Goal: Transaction & Acquisition: Obtain resource

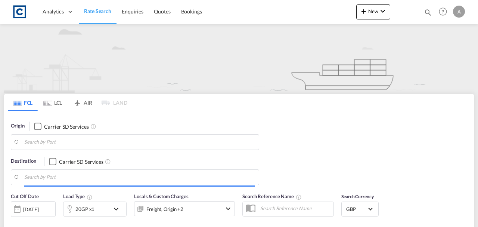
type input "DE6"
type input "[GEOGRAPHIC_DATA], [GEOGRAPHIC_DATA]"
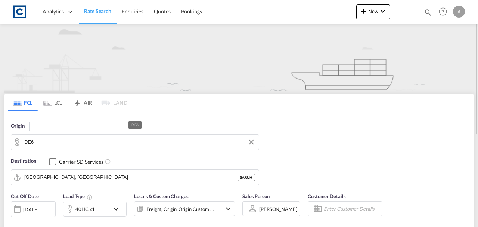
click at [41, 144] on input "DE6" at bounding box center [139, 141] width 231 height 11
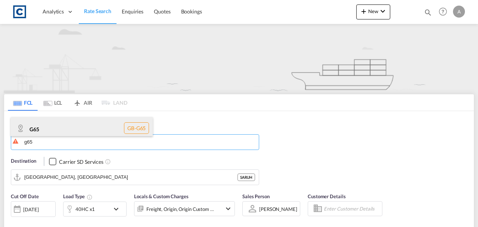
click at [40, 131] on div "G65 GB-G65" at bounding box center [82, 128] width 142 height 22
type input "G65"
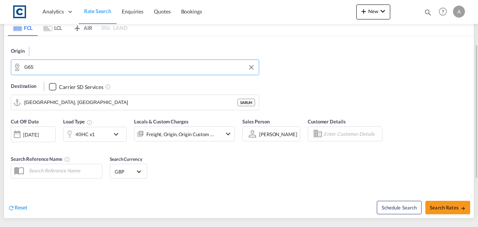
scroll to position [50, 0]
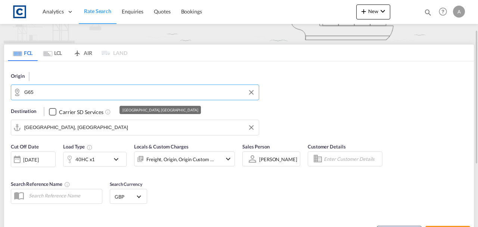
click at [62, 129] on input "[GEOGRAPHIC_DATA], [GEOGRAPHIC_DATA]" at bounding box center [139, 127] width 231 height 11
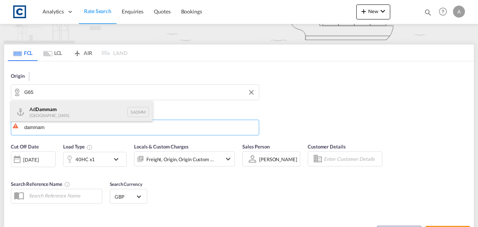
click at [64, 117] on div "Ad Dammam [GEOGRAPHIC_DATA] [GEOGRAPHIC_DATA]" at bounding box center [82, 112] width 142 height 22
type input "Ad Dammam, SADMM"
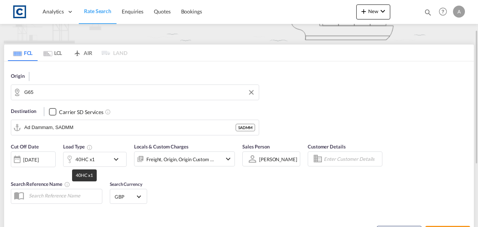
click at [91, 161] on div "40HC x1" at bounding box center [85, 159] width 19 height 10
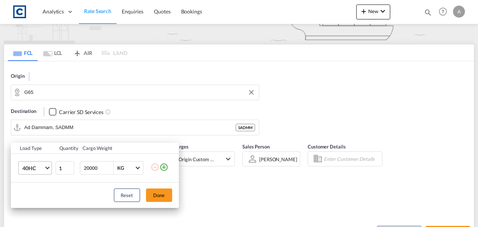
click at [37, 163] on md-select-value "40HC" at bounding box center [37, 167] width 30 height 13
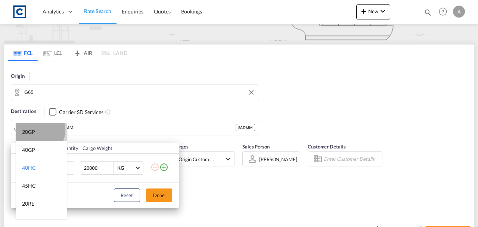
click at [37, 130] on md-option "20GP" at bounding box center [41, 132] width 51 height 18
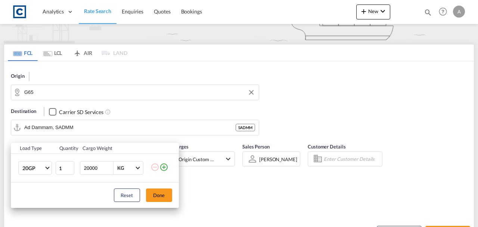
click at [163, 167] on md-icon "icon-plus-circle-outline" at bounding box center [164, 167] width 9 height 9
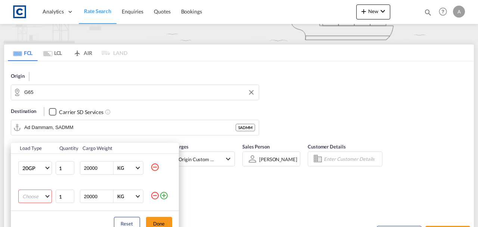
click at [30, 197] on md-select "Choose 20GP 40GP 40HC 45HC 20RE 40RE 40HR 20OT 40OT 20FR 40FR 40NR 20NR 45S 20T…" at bounding box center [35, 196] width 34 height 13
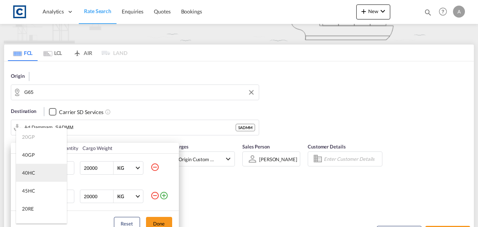
click at [33, 170] on div "40HC" at bounding box center [28, 172] width 13 height 7
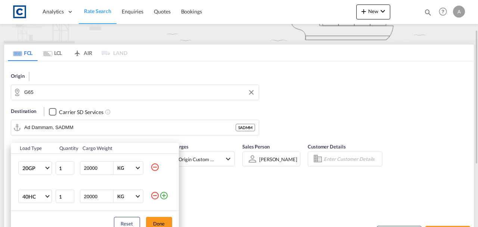
click at [158, 223] on button "Done" at bounding box center [159, 223] width 26 height 13
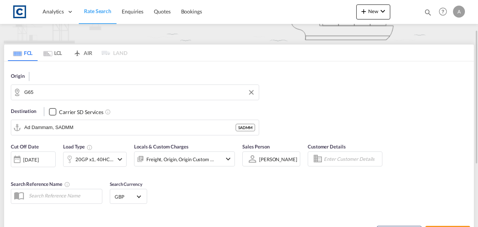
click at [197, 161] on div "Freight, Origin, Origin Custom +1" at bounding box center [181, 159] width 68 height 10
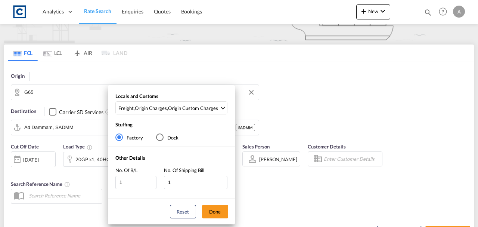
click at [191, 117] on div "Locals and Customs Freight , Origin Charges , Origin Custom Charges Clear All S…" at bounding box center [171, 105] width 127 height 25
click at [191, 107] on div "Origin Custom Charges" at bounding box center [193, 108] width 50 height 7
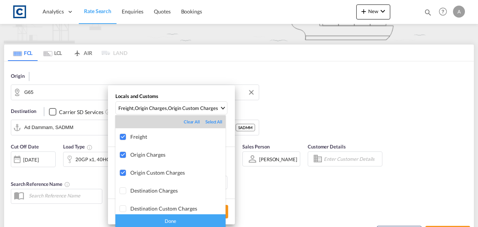
click at [184, 220] on div "Done" at bounding box center [170, 220] width 110 height 13
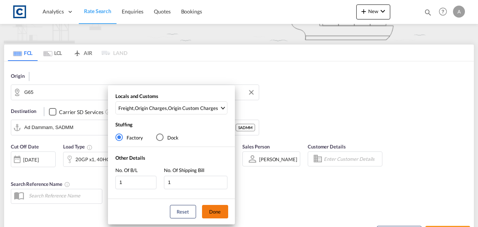
drag, startPoint x: 216, startPoint y: 213, endPoint x: 350, endPoint y: 170, distance: 140.1
click at [218, 212] on button "Done" at bounding box center [215, 211] width 26 height 13
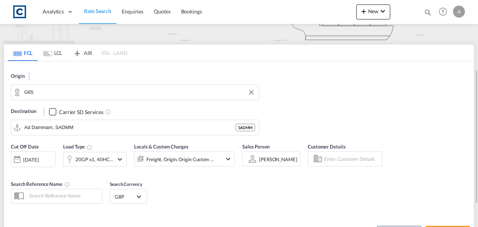
scroll to position [99, 0]
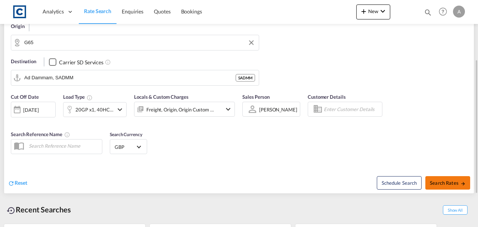
click at [452, 185] on span "Search Rates" at bounding box center [448, 183] width 36 height 6
type input "G65 to SADMM / [DATE]"
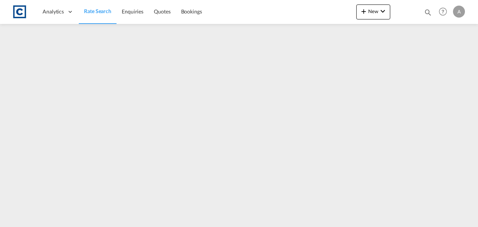
click at [99, 10] on span "Rate Search" at bounding box center [97, 11] width 27 height 6
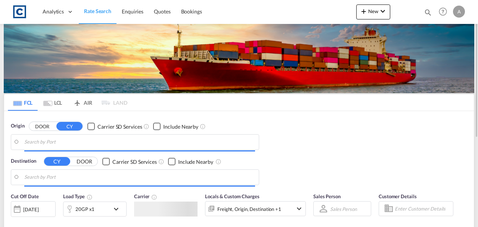
type input "GB-G65, [GEOGRAPHIC_DATA]"
type input "Ad Dammam, SADMM"
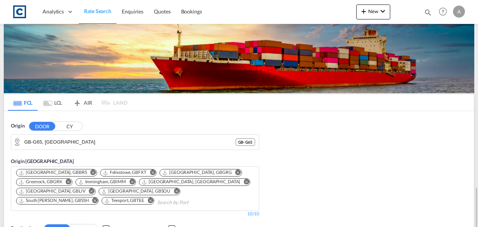
scroll to position [124, 0]
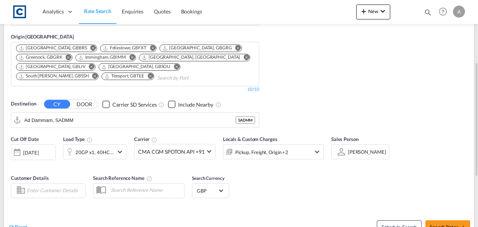
click at [287, 149] on div "Pickup, Freight, Origin +2" at bounding box center [264, 151] width 80 height 15
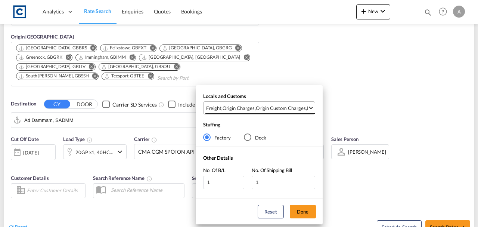
click at [295, 109] on div "Origin Custom Charges" at bounding box center [281, 108] width 50 height 7
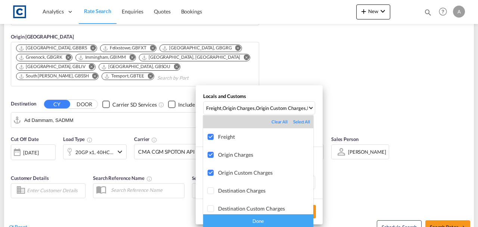
click at [271, 221] on div "Done" at bounding box center [258, 220] width 110 height 13
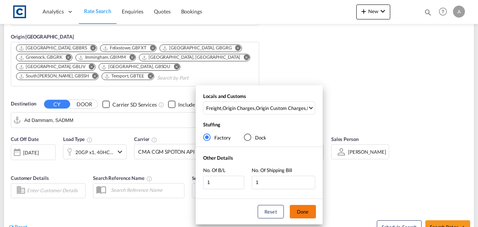
click at [298, 212] on button "Done" at bounding box center [303, 211] width 26 height 13
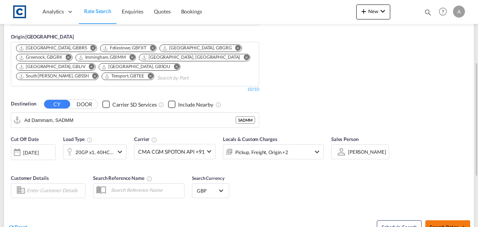
click at [462, 227] on md-icon "icon-arrow-right" at bounding box center [463, 227] width 5 height 5
type input "G65 to SADMM / [DATE]"
